Goal: Navigation & Orientation: Go to known website

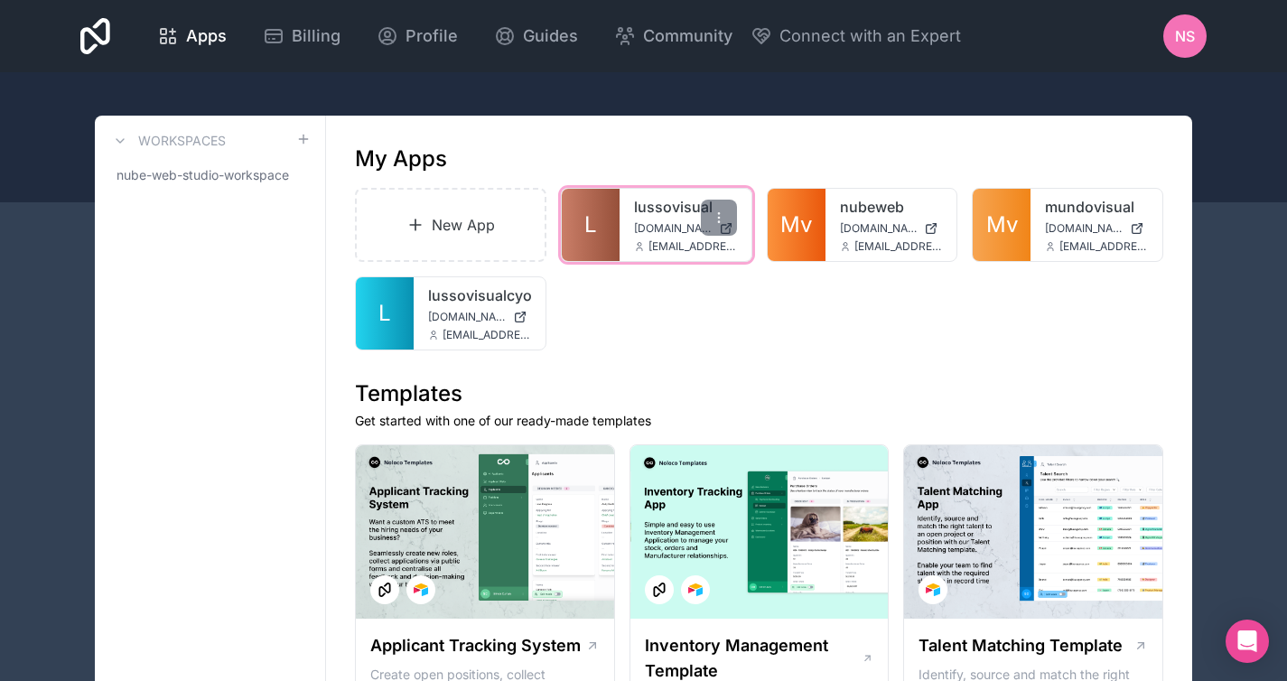
click at [630, 230] on div "lussovisual lussovisual.noloco.co admin@nubeweb.studio" at bounding box center [686, 225] width 132 height 72
click at [597, 215] on link "L" at bounding box center [591, 225] width 58 height 72
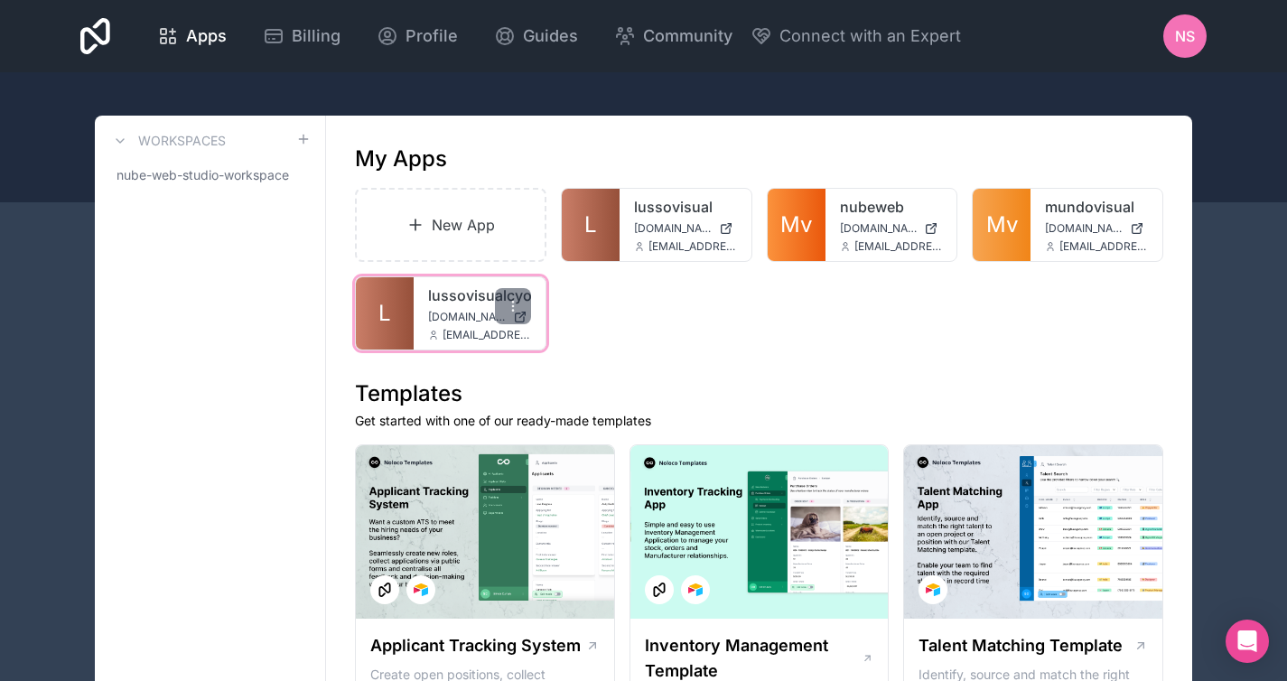
click at [390, 311] on span "L" at bounding box center [384, 313] width 13 height 29
